Goal: Obtain resource: Obtain resource

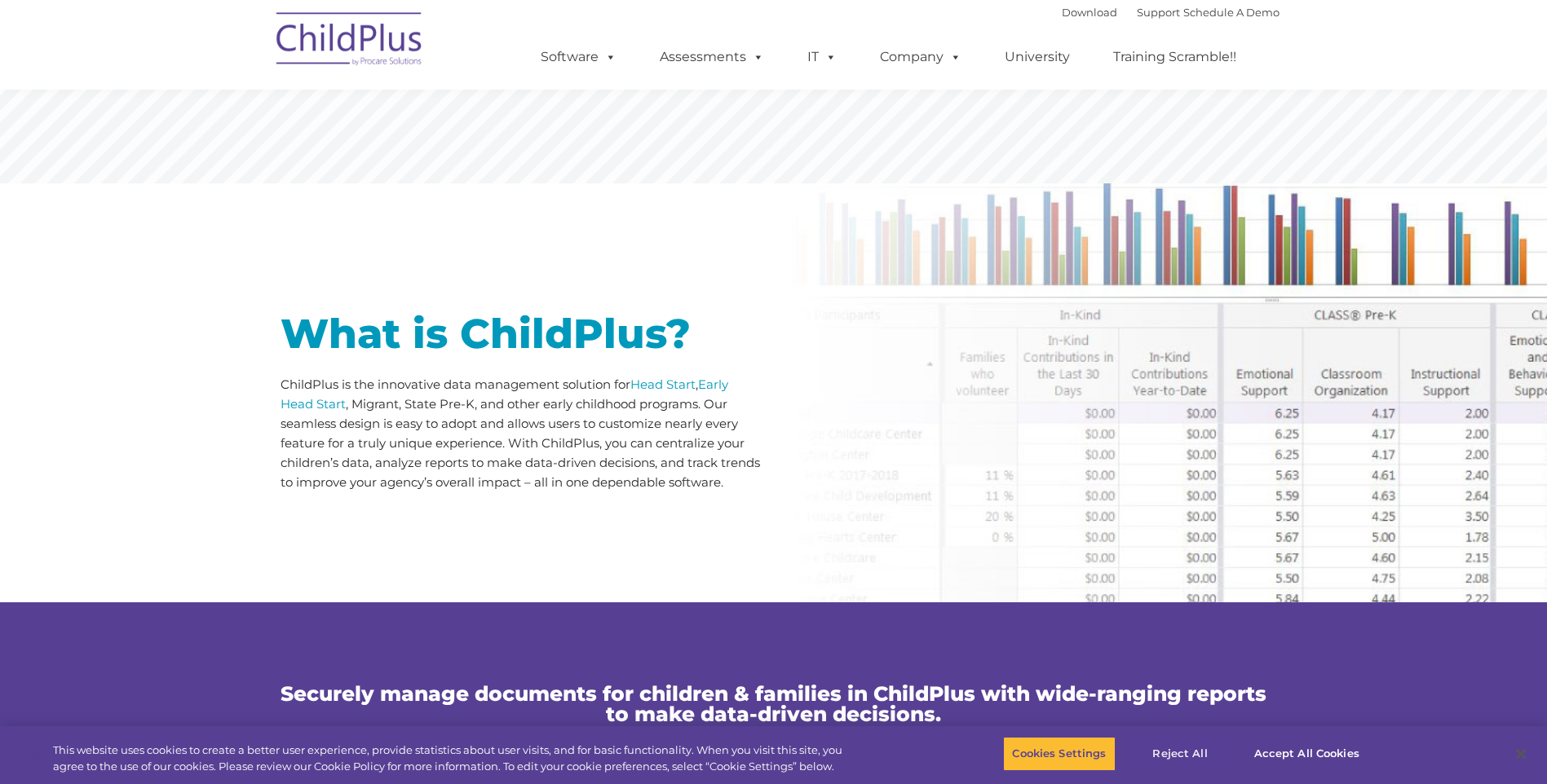
scroll to position [614, 0]
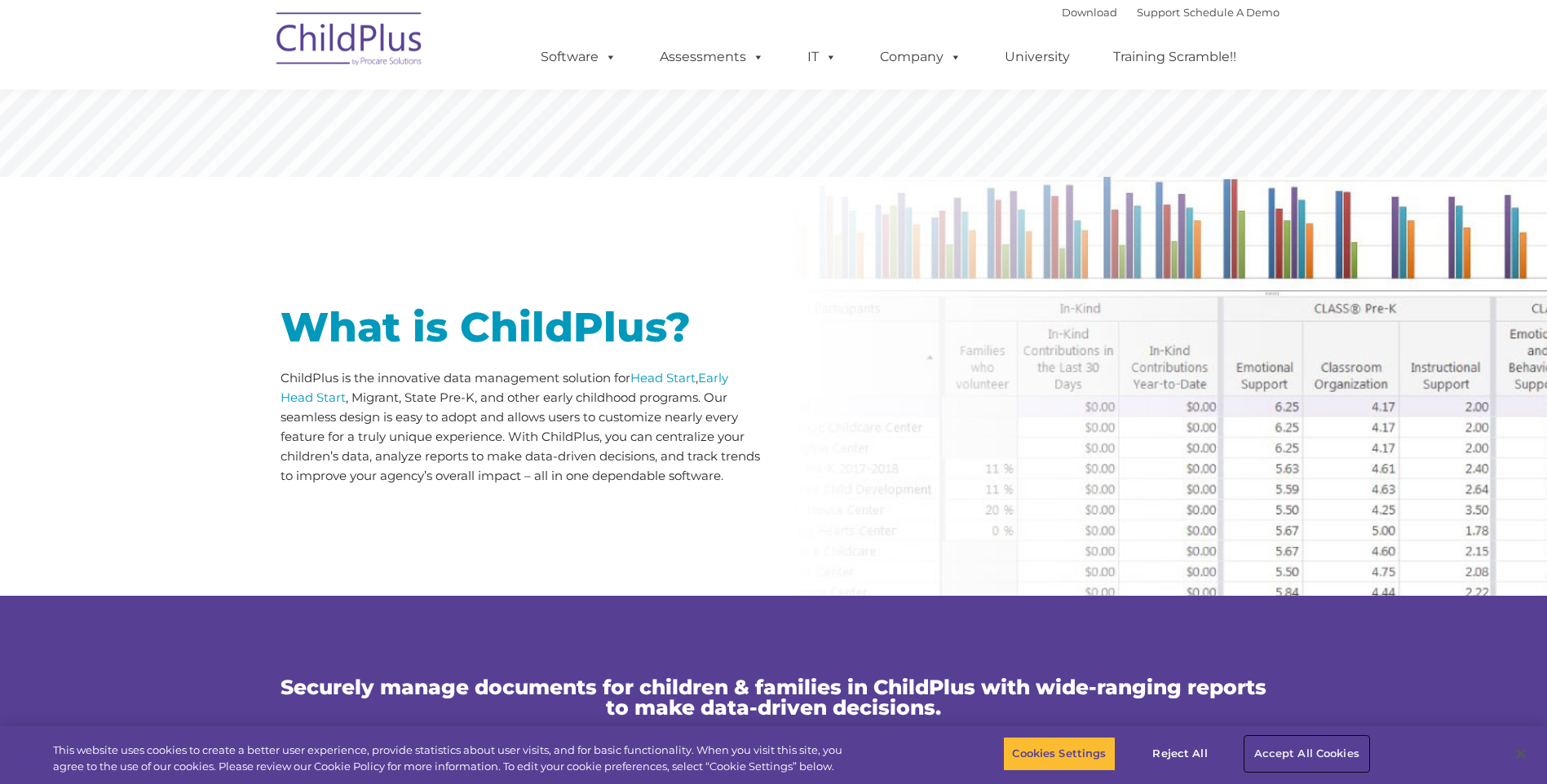
click at [1278, 751] on button "Accept All Cookies" at bounding box center [1306, 754] width 123 height 34
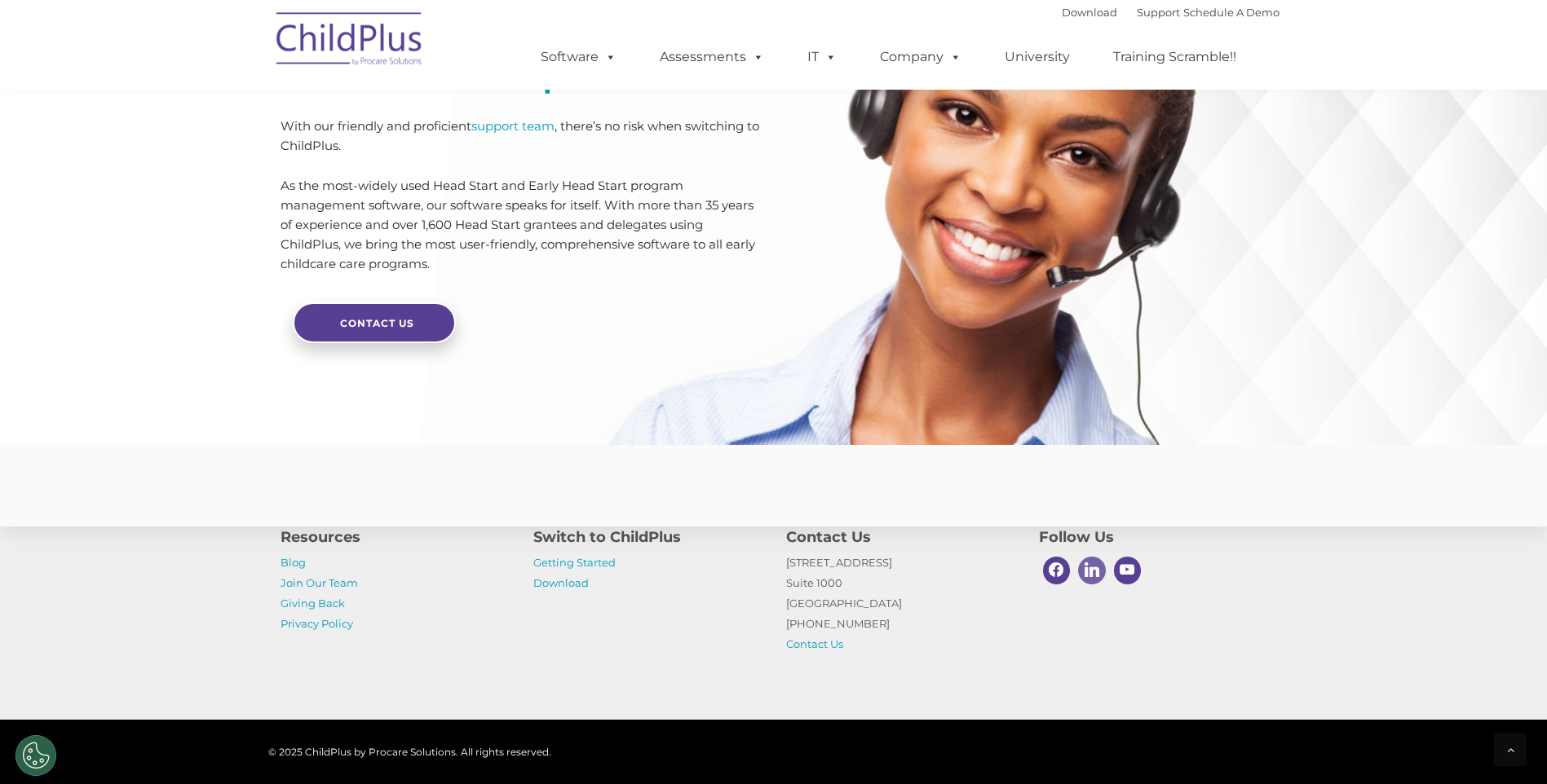
scroll to position [3807, 0]
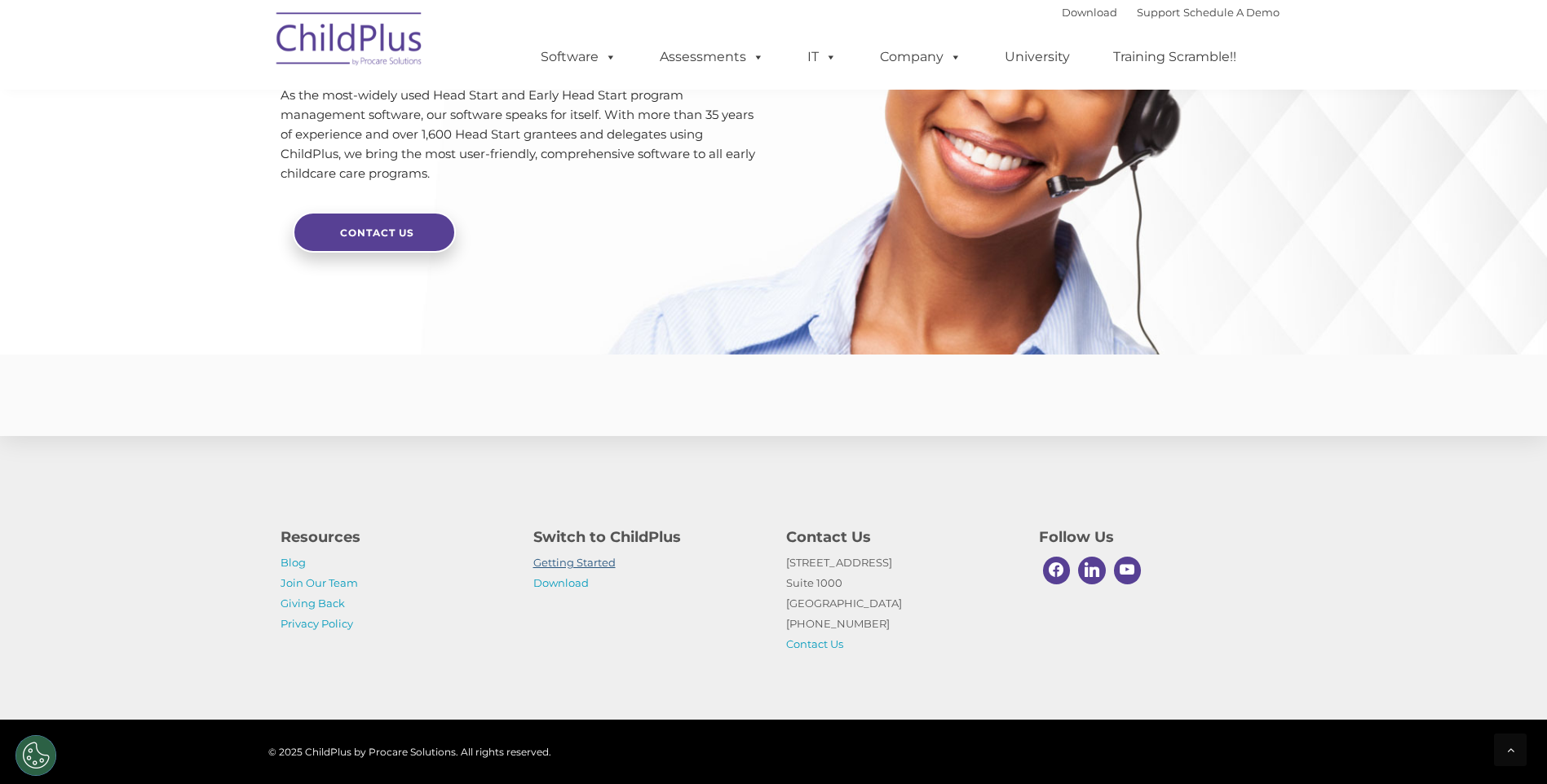
click at [582, 565] on link "Getting Started" at bounding box center [574, 562] width 82 height 13
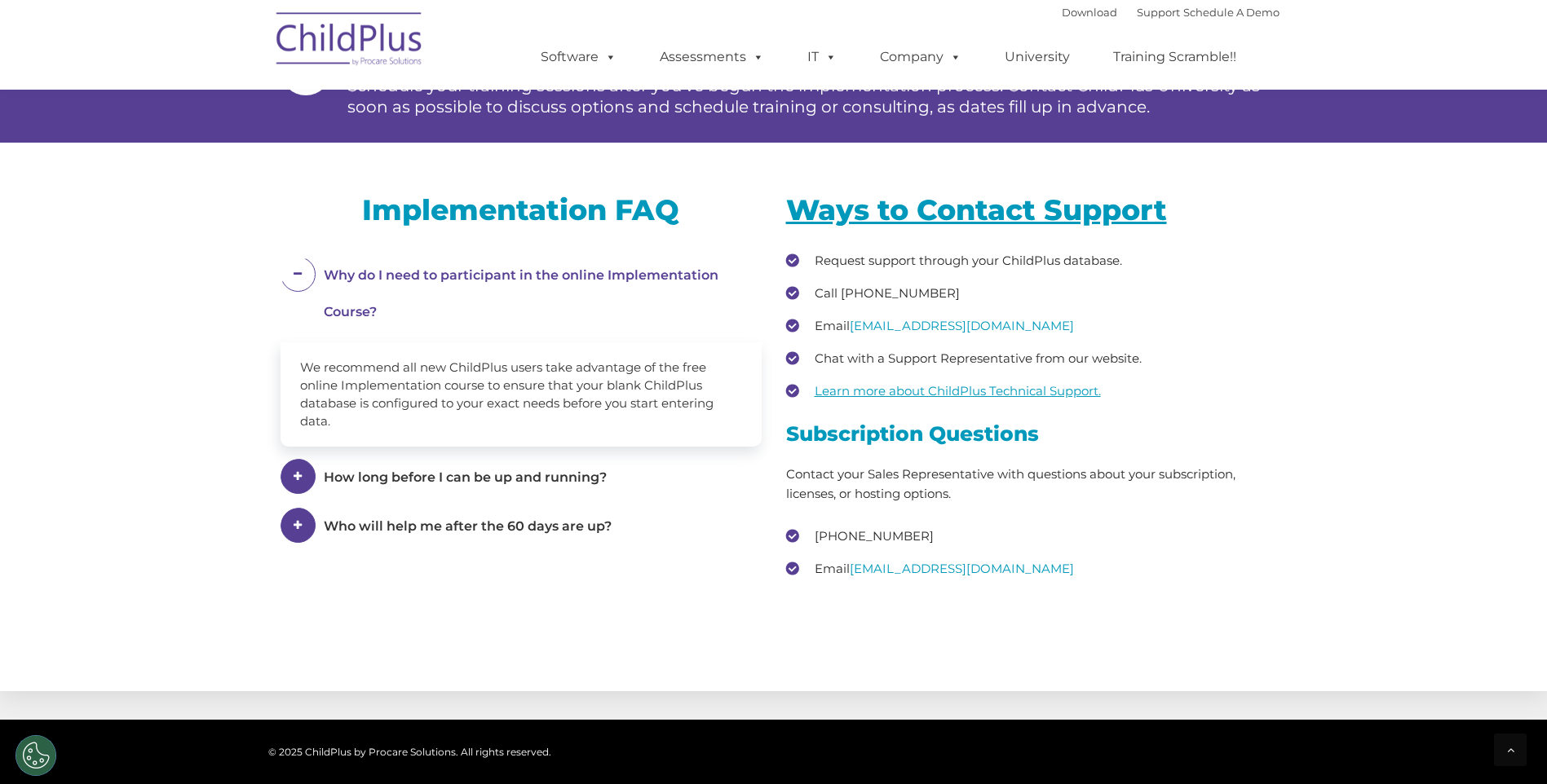
scroll to position [2385, 0]
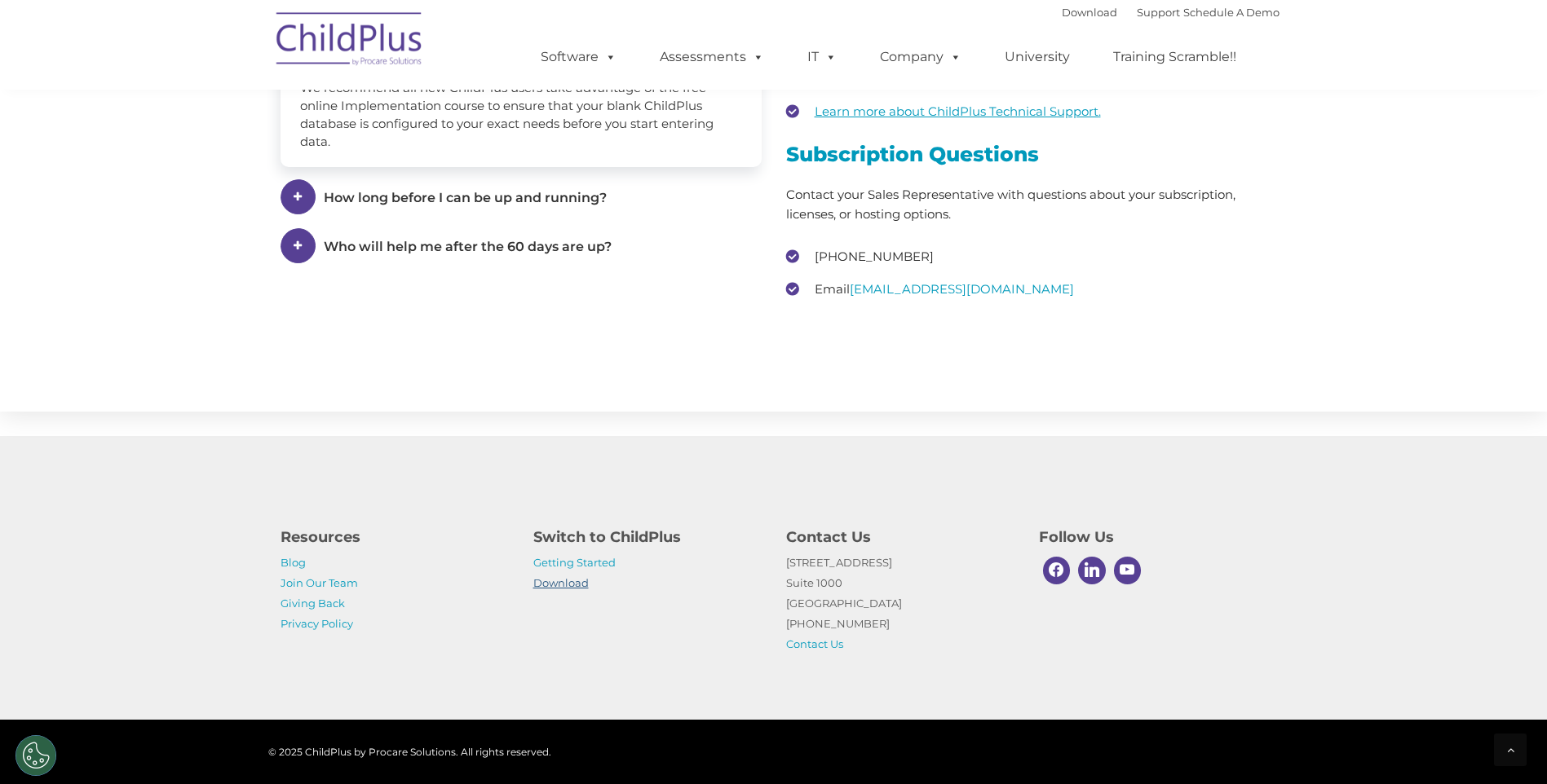
click at [552, 582] on link "Download" at bounding box center [560, 582] width 55 height 13
